Goal: Check status

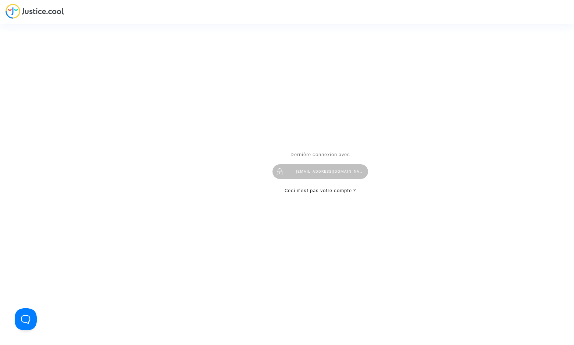
click at [306, 164] on div "Dernière connexion avec [EMAIL_ADDRESS][DOMAIN_NAME] Ceci n’est pas votre compt…" at bounding box center [320, 172] width 96 height 45
click at [306, 166] on div "[EMAIL_ADDRESS][DOMAIN_NAME]" at bounding box center [320, 171] width 96 height 15
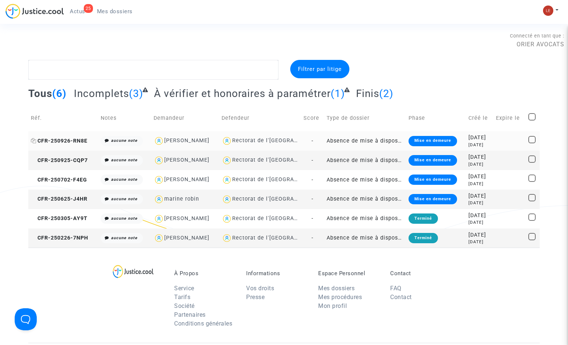
click at [79, 143] on span "CFR-250926-RN8E" at bounding box center [59, 141] width 57 height 6
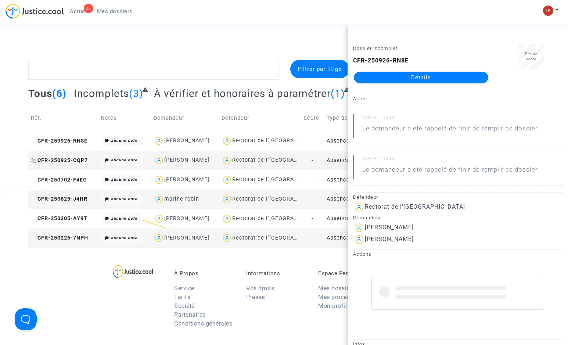
click at [44, 160] on span "CFR-250925-CQP7" at bounding box center [59, 160] width 57 height 6
drag, startPoint x: 240, startPoint y: 26, endPoint x: 237, endPoint y: 17, distance: 9.4
click at [240, 26] on section "Connecté en tant que : [PERSON_NAME] AVOCATS Filtrer par litige Tous (6) Incomp…" at bounding box center [284, 260] width 568 height 521
